Goal: Task Accomplishment & Management: Manage account settings

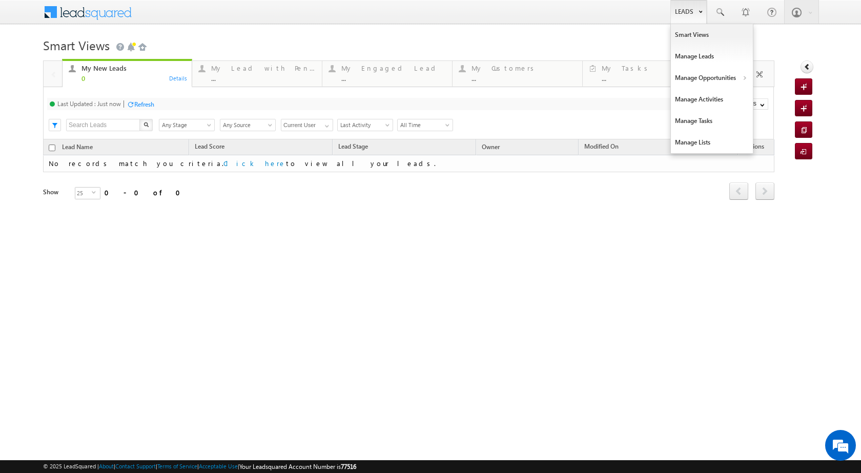
click at [689, 13] on link "Leads" at bounding box center [689, 12] width 36 height 24
click at [702, 79] on link "Manage Opportunities" at bounding box center [712, 78] width 82 height 22
click at [685, 9] on link "Leads" at bounding box center [689, 12] width 36 height 24
click at [731, 78] on link "Manage Opportunities" at bounding box center [712, 78] width 82 height 22
click at [774, 96] on link "Customers Leads" at bounding box center [801, 100] width 94 height 22
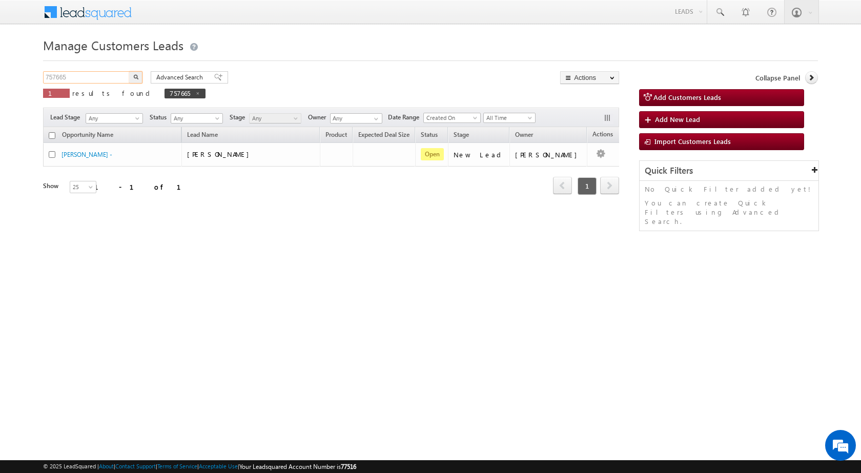
drag, startPoint x: 81, startPoint y: 81, endPoint x: 14, endPoint y: 77, distance: 66.8
click at [14, 77] on body "Menu Rubi Yadav sitar a7@ks erve." at bounding box center [430, 145] width 861 height 291
paste input "48622"
type input "748622"
click at [139, 77] on button "button" at bounding box center [135, 77] width 13 height 12
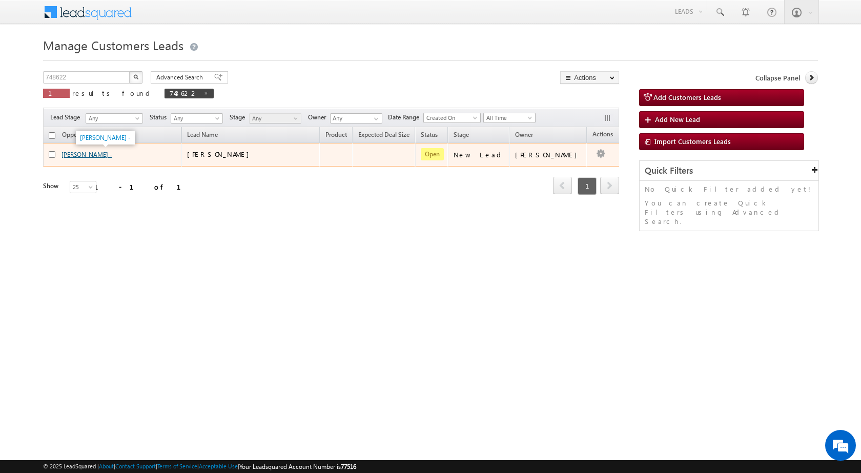
click at [82, 155] on link "[PERSON_NAME] -" at bounding box center [87, 155] width 51 height 8
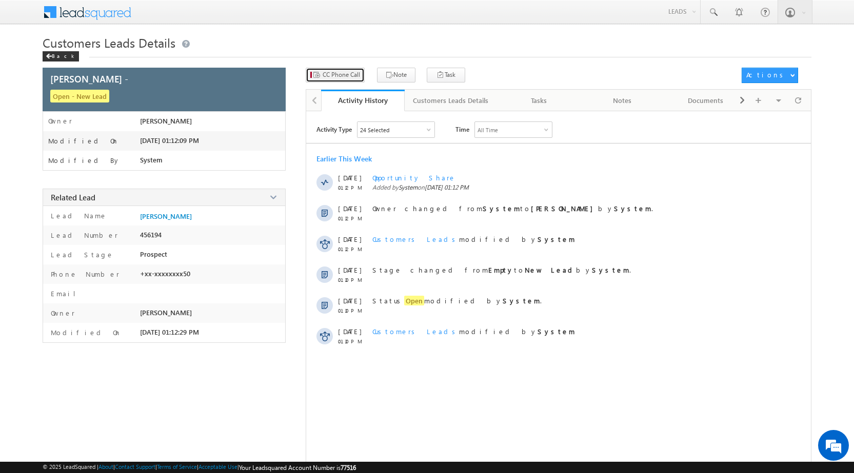
click at [355, 80] on button "CC Phone Call" at bounding box center [335, 75] width 59 height 15
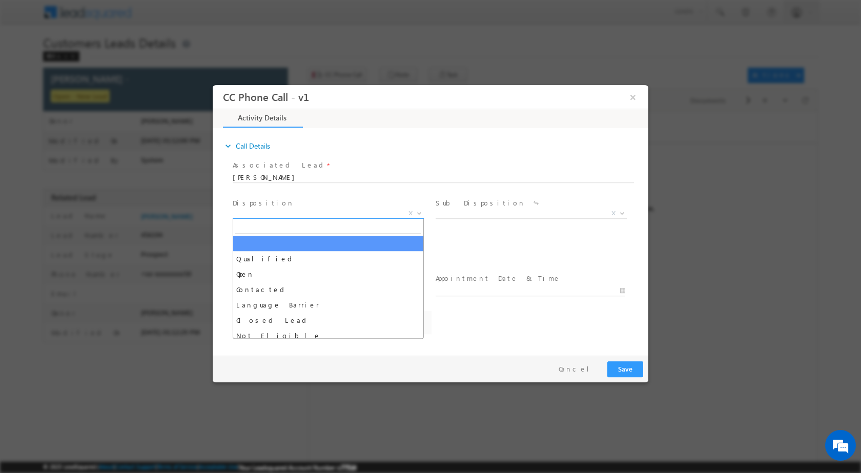
click at [415, 211] on span at bounding box center [418, 212] width 10 height 13
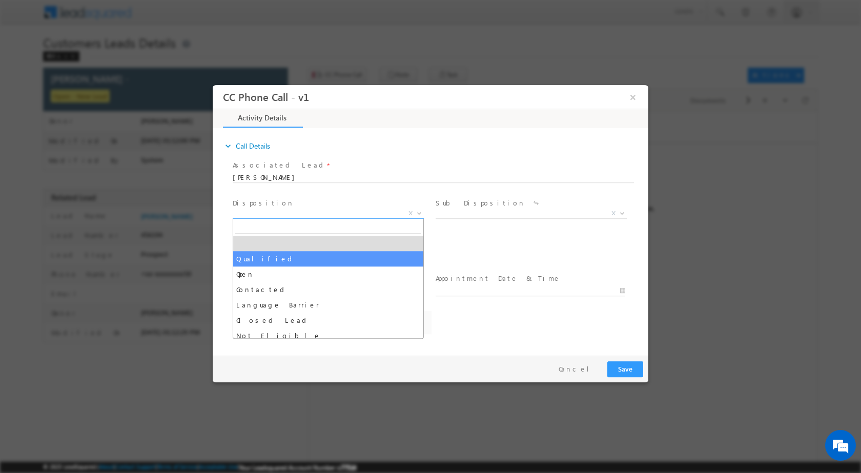
drag, startPoint x: 288, startPoint y: 257, endPoint x: 307, endPoint y: 253, distance: 18.9
select select "Qualified"
select select "[EMAIL_ADDRESS][DOMAIN_NAME]"
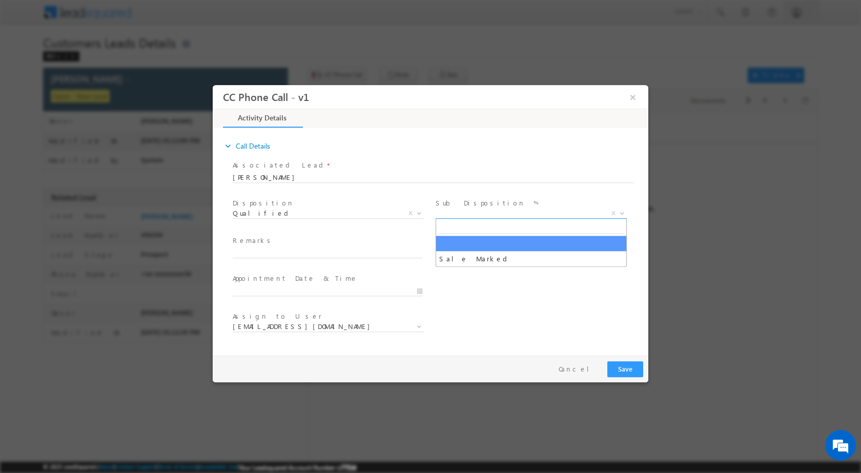
click at [621, 212] on b at bounding box center [622, 213] width 6 height 4
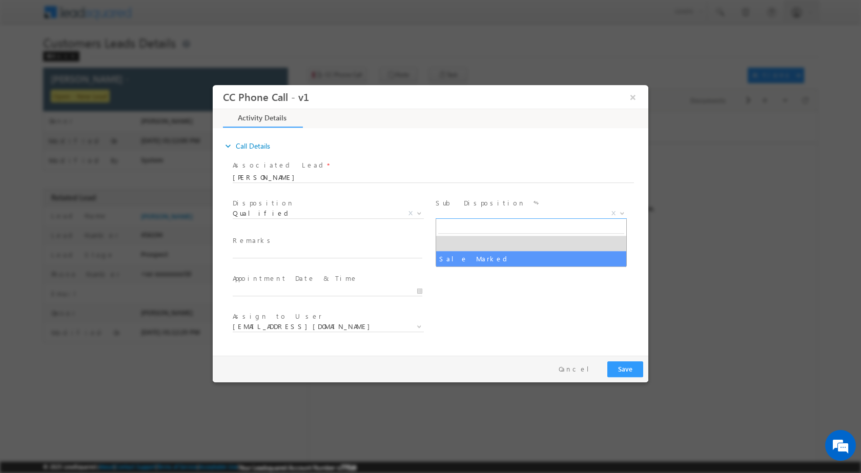
select select "Sale Marked"
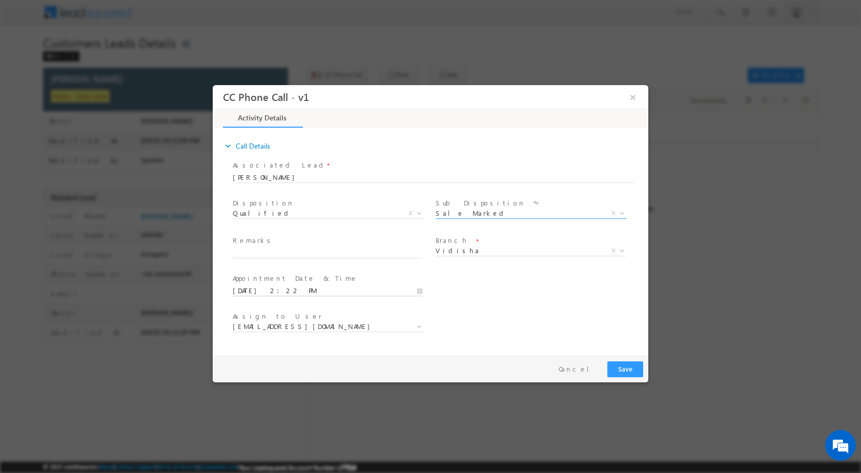
click at [414, 289] on input "[DATE] 2:22 PM" at bounding box center [328, 291] width 190 height 10
type input "[DATE] 2:22 PM"
type input "11"
type input "[DATE] 11:22 PM"
click at [291, 280] on input "22" at bounding box center [298, 278] width 43 height 7
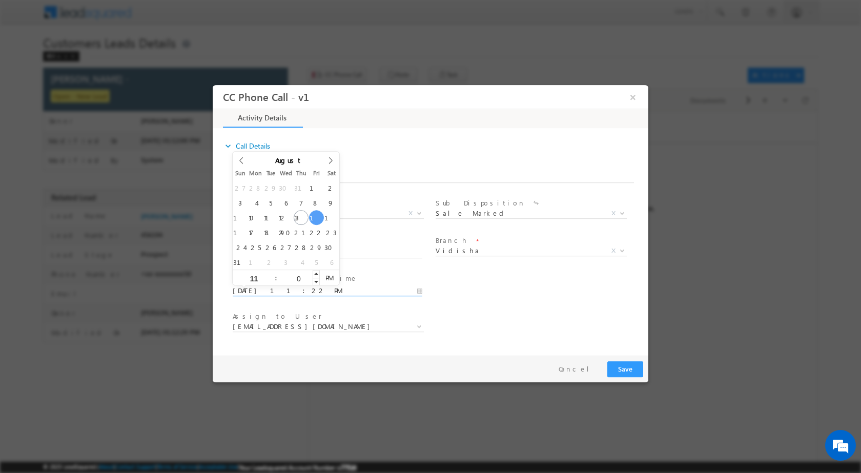
type input "00"
type input "[DATE] 11:00 AM"
click at [328, 275] on span "PM" at bounding box center [329, 277] width 19 height 15
click at [481, 315] on div "Assign to User * [EMAIL_ADDRESS][DOMAIN_NAME] [DOMAIN_NAME][EMAIL_ADDRESS][DOMA…" at bounding box center [440, 328] width 418 height 38
click at [402, 253] on input "text" at bounding box center [328, 253] width 190 height 10
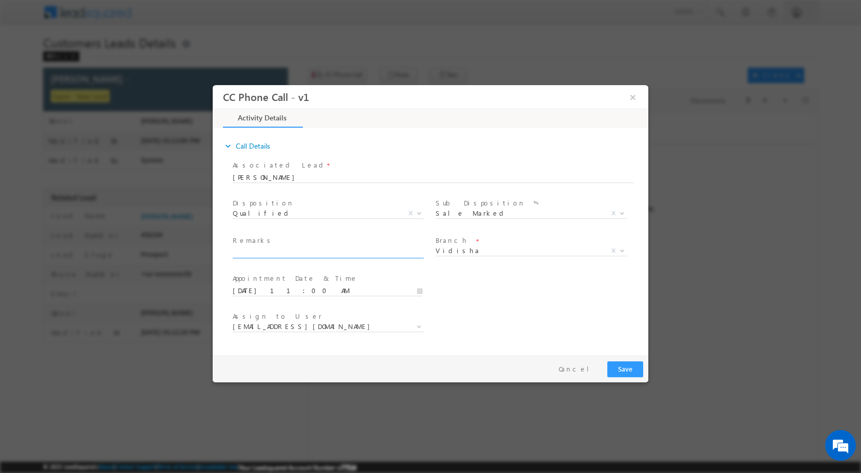
paste input "14/08-Customer Name is [PERSON_NAME] Customer age is [DEMOGRAPHIC_DATA] yrs Loa…"
type input "14/08-Customer Name is [PERSON_NAME] Customer age is [DEMOGRAPHIC_DATA] yrs Loa…"
click at [419, 325] on b at bounding box center [419, 326] width 6 height 4
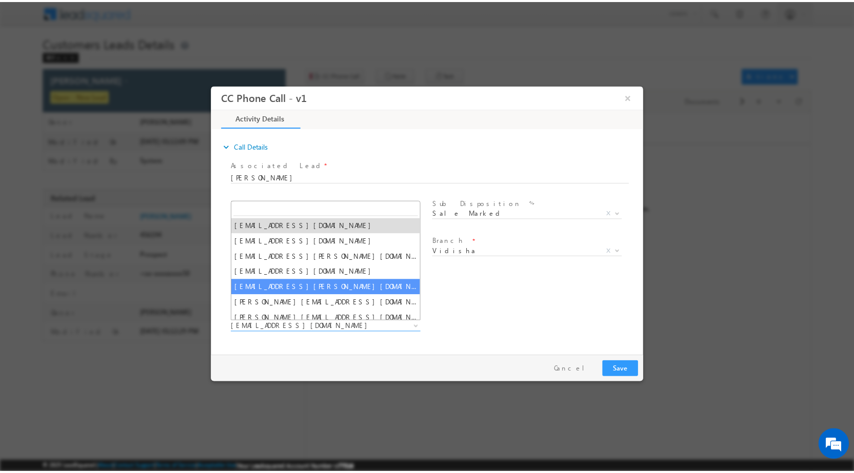
scroll to position [51, 0]
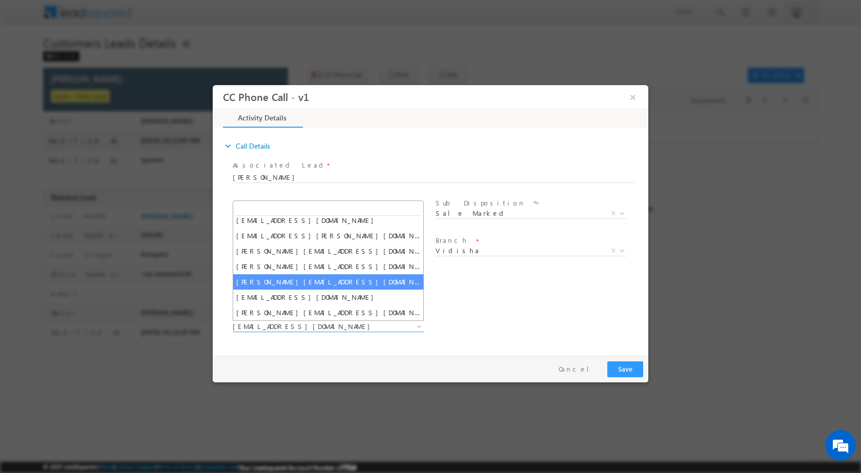
select select "[PERSON_NAME][EMAIL_ADDRESS][DOMAIN_NAME]"
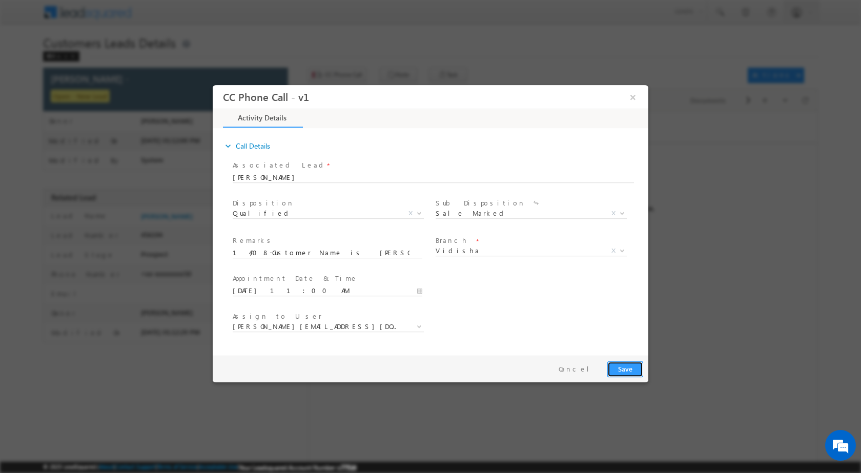
click at [623, 366] on button "Save" at bounding box center [626, 369] width 36 height 16
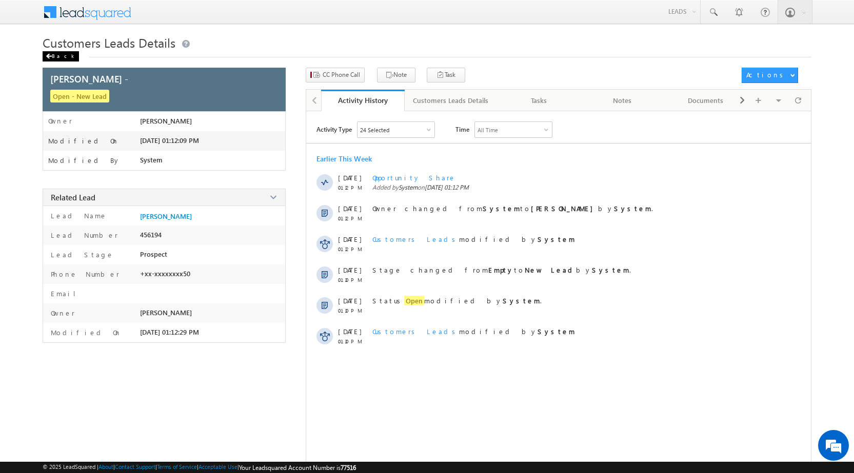
click at [58, 56] on div "Back" at bounding box center [61, 56] width 36 height 10
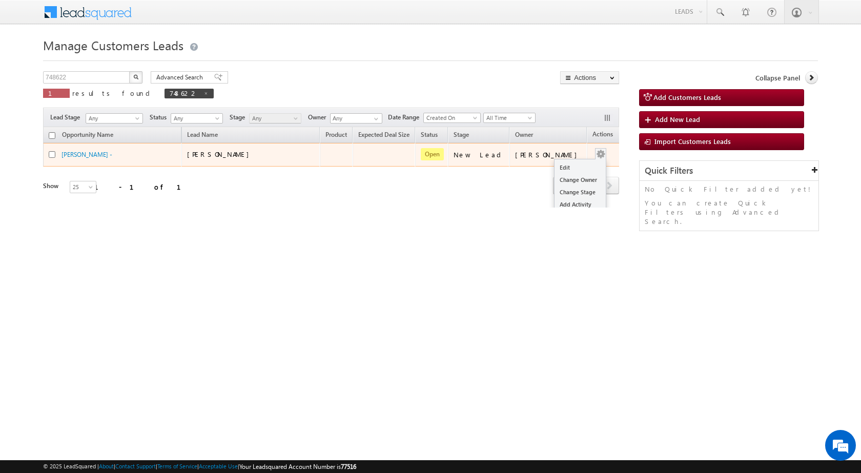
click at [593, 158] on div "Edit Change Owner Change Stage Add Activity Add Task Delete" at bounding box center [601, 154] width 16 height 13
click at [557, 166] on link "Edit" at bounding box center [580, 168] width 51 height 12
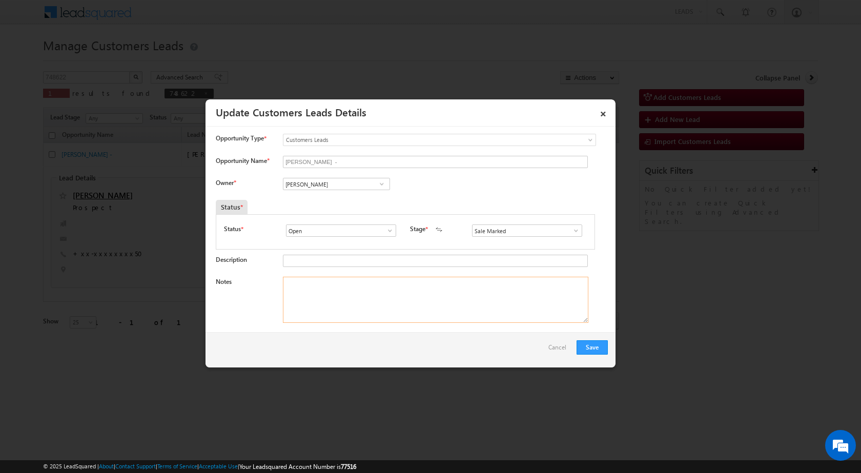
click at [333, 289] on textarea "Notes" at bounding box center [436, 300] width 306 height 46
paste textarea "14/08-Customer Name is VATSAL MAHESHWARI Customer age is 45 yrs Loan type is Pl…"
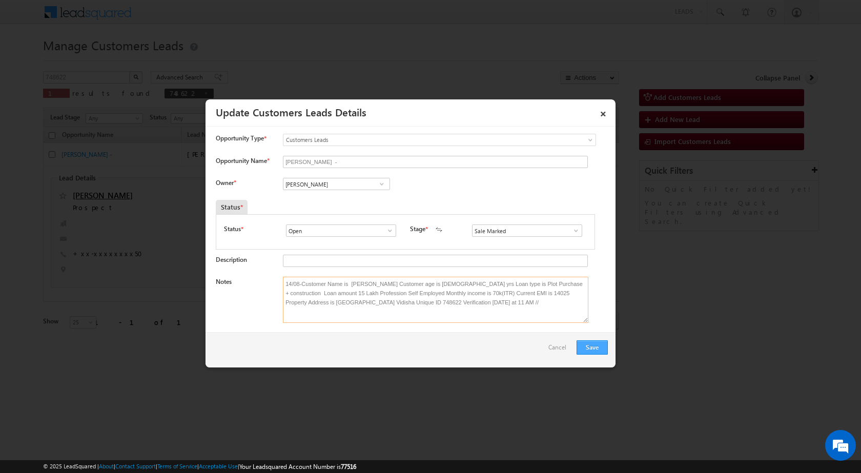
type textarea "14/08-Customer Name is VATSAL MAHESHWARI Customer age is 45 yrs Loan type is Pl…"
click at [597, 345] on button "Save" at bounding box center [592, 347] width 31 height 14
